Goal: Transaction & Acquisition: Download file/media

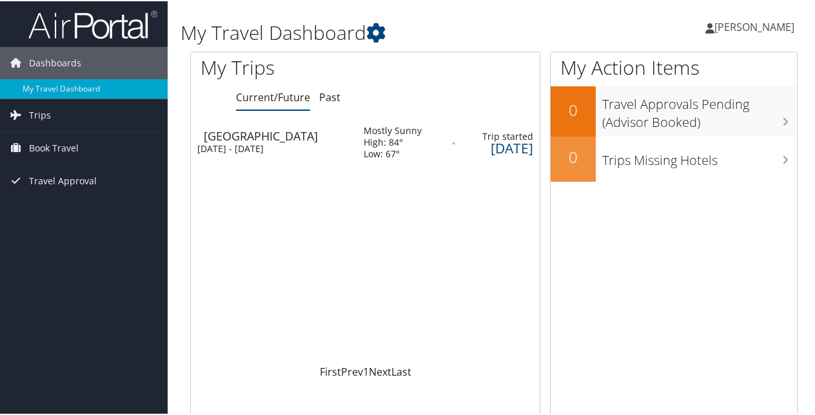
click at [263, 138] on div "[GEOGRAPHIC_DATA]" at bounding box center [277, 135] width 147 height 12
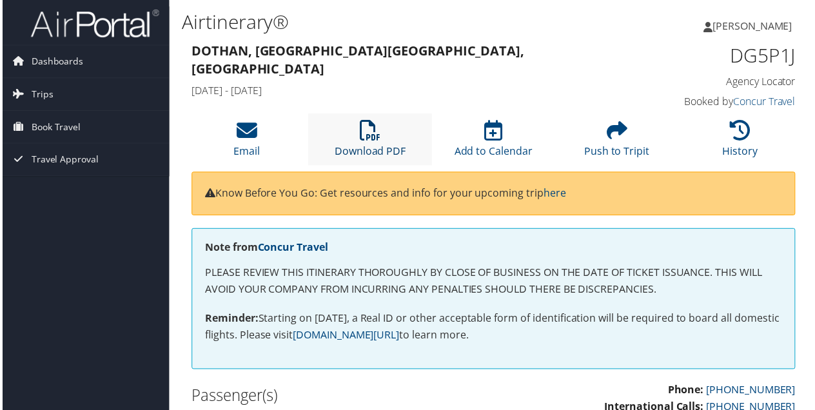
click at [371, 144] on link "Download PDF" at bounding box center [370, 143] width 72 height 31
